Goal: Navigation & Orientation: Find specific page/section

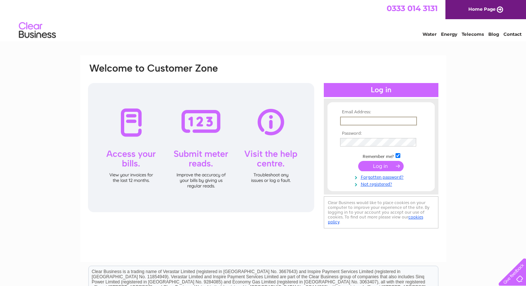
click at [341, 119] on input "text" at bounding box center [378, 121] width 77 height 9
type input "m.archer556@btinternet.com"
click at [386, 169] on input "submit" at bounding box center [380, 165] width 45 height 10
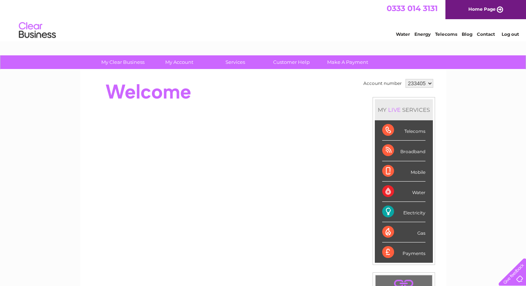
click at [386, 131] on div "Telecoms" at bounding box center [403, 130] width 43 height 20
click at [404, 254] on div "Payments" at bounding box center [403, 253] width 43 height 20
click at [388, 253] on div "Payments" at bounding box center [403, 253] width 43 height 20
click at [408, 255] on div "Payments" at bounding box center [403, 253] width 43 height 20
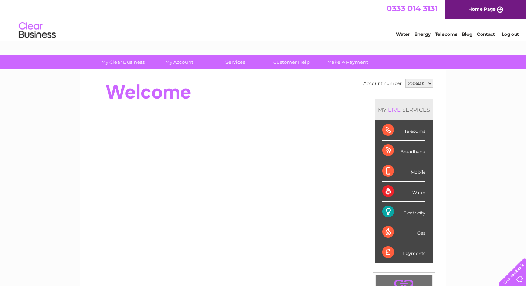
click at [393, 110] on div "LIVE" at bounding box center [394, 109] width 16 height 7
click at [400, 251] on div "Payments" at bounding box center [403, 253] width 43 height 20
click at [384, 252] on div "Payments" at bounding box center [403, 253] width 43 height 20
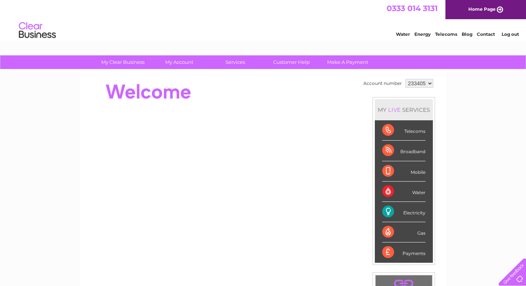
click at [384, 251] on div "Payments" at bounding box center [403, 253] width 43 height 20
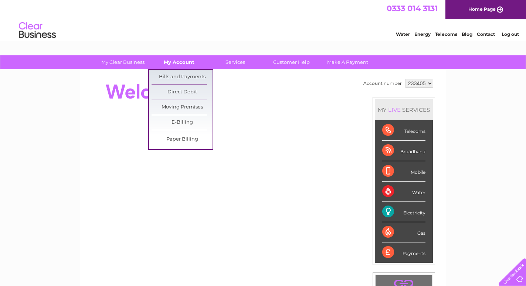
click at [189, 63] on link "My Account" at bounding box center [179, 62] width 61 height 14
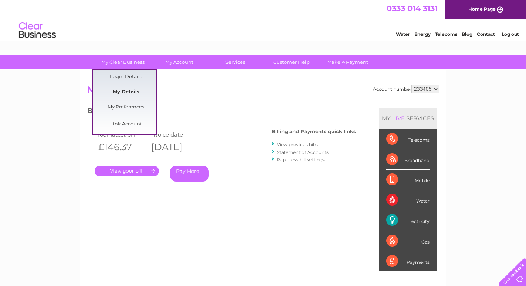
click at [124, 93] on link "My Details" at bounding box center [125, 92] width 61 height 15
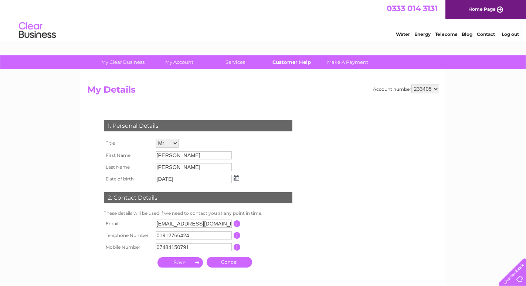
click at [298, 64] on link "Customer Help" at bounding box center [291, 62] width 61 height 14
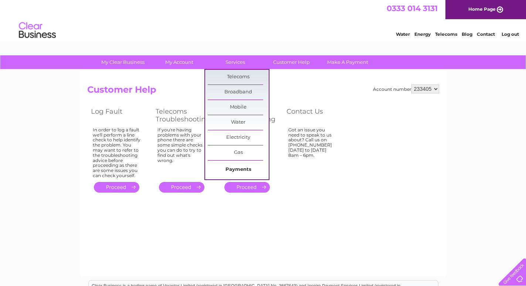
click at [234, 169] on link "Payments" at bounding box center [238, 170] width 61 height 15
